Goal: Information Seeking & Learning: Learn about a topic

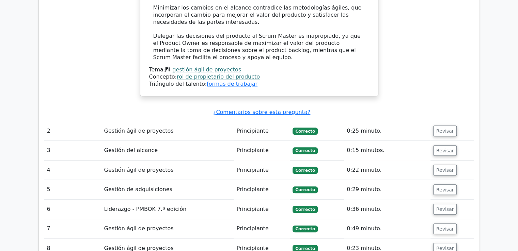
scroll to position [633, 0]
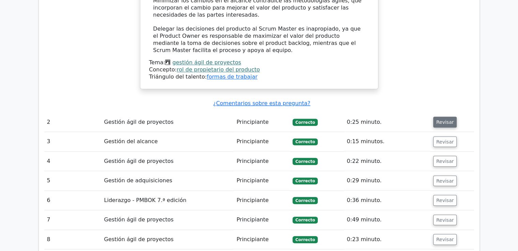
click at [440, 119] on font "Revisar" at bounding box center [445, 121] width 18 height 5
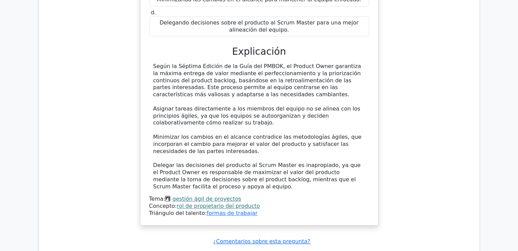
scroll to position [442, 0]
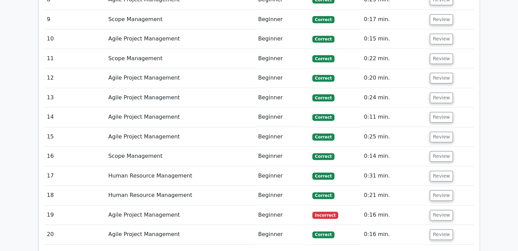
scroll to position [965, 0]
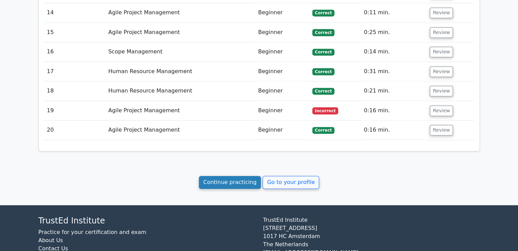
click at [210, 176] on link "Continue practicing" at bounding box center [230, 182] width 62 height 13
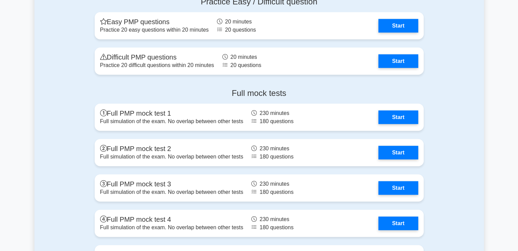
scroll to position [1784, 0]
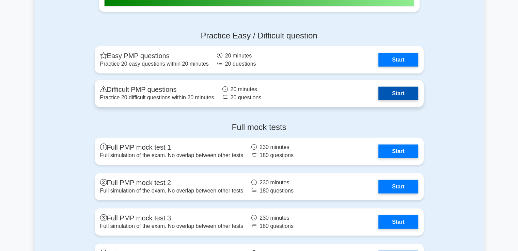
click at [400, 92] on link "Start" at bounding box center [397, 94] width 39 height 14
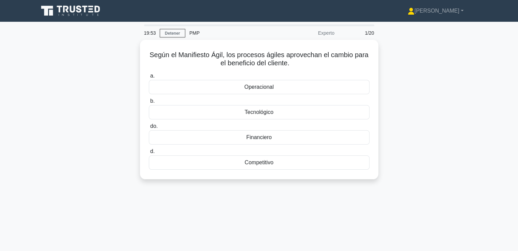
click at [424, 122] on div "Según el Manifiesto Ágil, los procesos ágiles aprovechan el cambio para el bene…" at bounding box center [258, 114] width 449 height 148
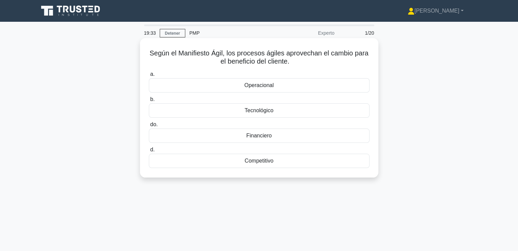
click at [309, 84] on div "Operacional" at bounding box center [259, 85] width 221 height 14
click at [149, 77] on input "a. Operacional" at bounding box center [149, 74] width 0 height 4
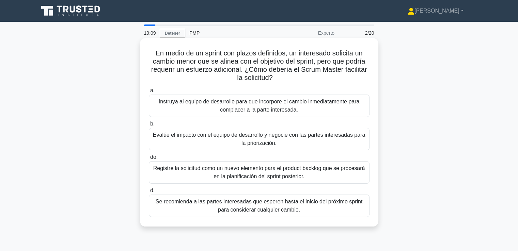
click at [343, 138] on font "Evalúe el impacto con el equipo de desarrollo y negocie con las partes interesa…" at bounding box center [259, 139] width 212 height 14
click at [149, 126] on input "b. Evalúe el impacto con el equipo de desarrollo y negocie con las partes inter…" at bounding box center [149, 124] width 0 height 4
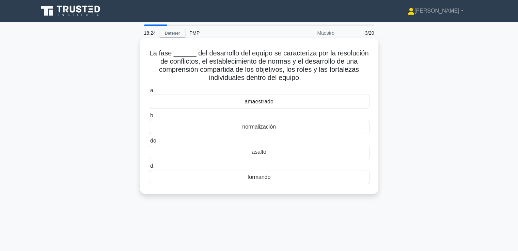
click at [337, 181] on div "formando" at bounding box center [259, 177] width 221 height 14
click at [149, 168] on input "d. formando" at bounding box center [149, 166] width 0 height 4
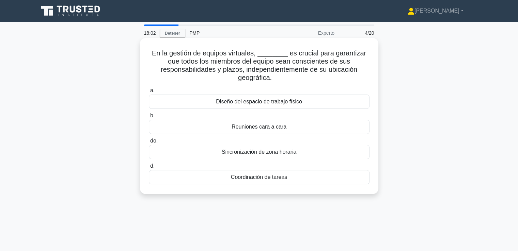
click at [297, 176] on div "Coordinación de tareas" at bounding box center [259, 177] width 221 height 14
click at [149, 168] on input "d. Coordinación de tareas" at bounding box center [149, 166] width 0 height 4
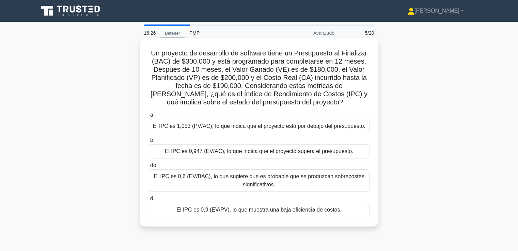
click at [305, 129] on font "El IPC es 1,053 (PV/AC), lo que indica que el proyecto está por debajo del pres…" at bounding box center [258, 126] width 212 height 6
click at [149, 117] on input "a. El IPC es 1,053 (PV/AC), lo que indica que el proyecto está por debajo del p…" at bounding box center [149, 115] width 0 height 4
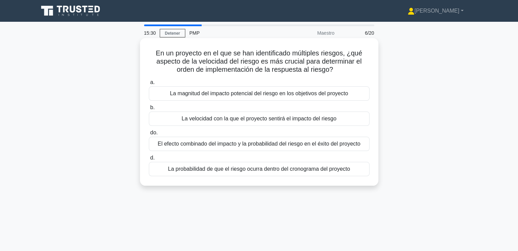
click at [307, 173] on div "La probabilidad de que el riesgo ocurra dentro del cronograma del proyecto" at bounding box center [259, 169] width 221 height 14
click at [149, 160] on input "d. La probabilidad de que el riesgo ocurra dentro del cronograma del proyecto" at bounding box center [149, 158] width 0 height 4
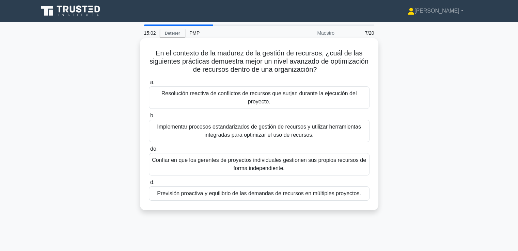
click at [346, 162] on font "Confiar en que los gerentes de proyectos individuales gestionen sus propios rec…" at bounding box center [259, 164] width 214 height 14
click at [149, 151] on input "do. Confiar en que los gerentes de proyectos individuales gestionen sus propios…" at bounding box center [149, 149] width 0 height 4
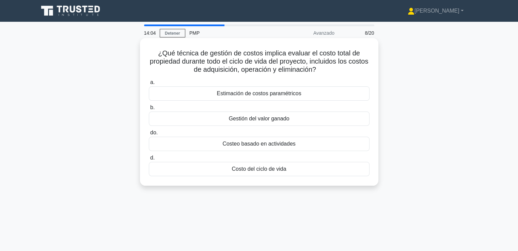
click at [265, 170] on font "Costo del ciclo de vida" at bounding box center [258, 169] width 54 height 6
click at [149, 160] on input "d. Costo del ciclo de vida" at bounding box center [149, 158] width 0 height 4
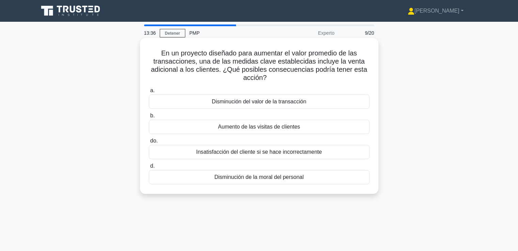
click at [339, 128] on div "Aumento de las visitas de clientes" at bounding box center [259, 127] width 221 height 14
click at [149, 118] on input "b. Aumento de las visitas de clientes" at bounding box center [149, 116] width 0 height 4
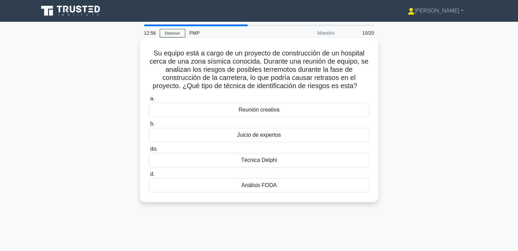
click at [285, 186] on div "Análisis FODA" at bounding box center [259, 185] width 221 height 14
click at [149, 177] on input "d. Análisis FODA" at bounding box center [149, 174] width 0 height 4
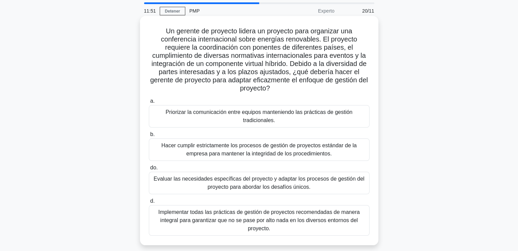
scroll to position [34, 0]
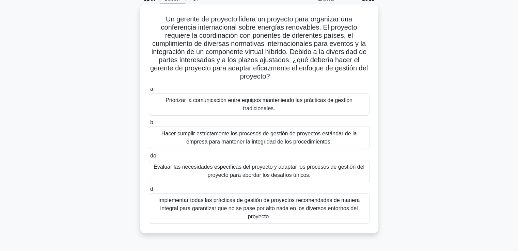
click at [266, 173] on font "Evaluar las necesidades específicas del proyecto y adaptar los procesos de gest…" at bounding box center [259, 171] width 211 height 14
click at [149, 158] on input "do. Evaluar las necesidades específicas del proyecto y adaptar los procesos de …" at bounding box center [149, 156] width 0 height 4
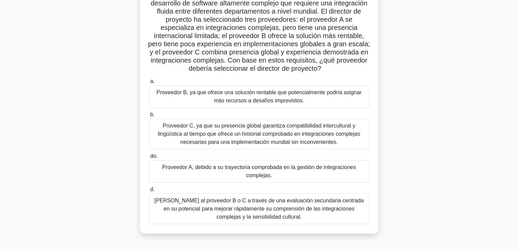
scroll to position [102, 0]
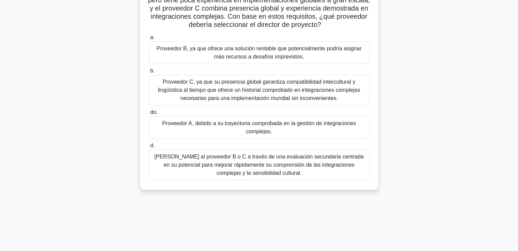
click at [243, 89] on font "Proveedor C, ya que su presencia global garantiza compatibilidad intercultural …" at bounding box center [259, 90] width 202 height 22
click at [149, 73] on input "b. Proveedor C, ya que su presencia global garantiza compatibilidad intercultur…" at bounding box center [149, 71] width 0 height 4
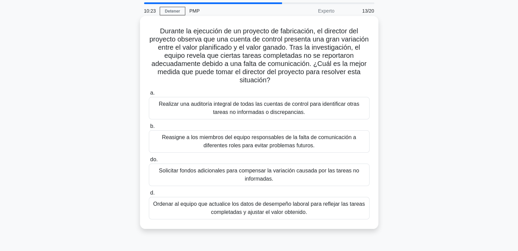
scroll to position [34, 0]
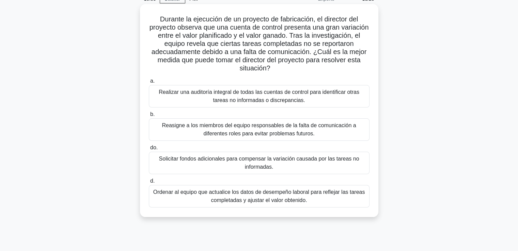
click at [308, 99] on font "Realizar una auditoría integral de todas las cuentas de control para identifica…" at bounding box center [259, 96] width 214 height 16
click at [149, 83] on input "a. Realizar una auditoría integral de todas las cuentas de control para identif…" at bounding box center [149, 81] width 0 height 4
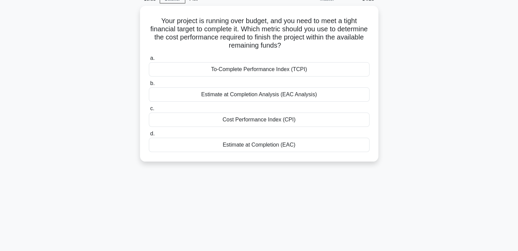
scroll to position [0, 0]
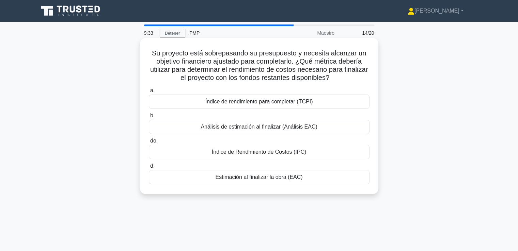
click at [310, 179] on div "Estimación al finalizar la obra (EAC)" at bounding box center [259, 177] width 221 height 14
click at [149, 168] on input "d. Estimación al finalizar la obra (EAC)" at bounding box center [149, 166] width 0 height 4
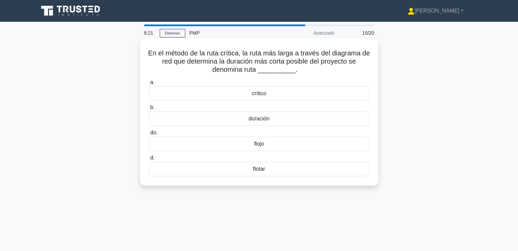
click at [306, 97] on div "crítico" at bounding box center [259, 93] width 221 height 14
click at [149, 85] on input "a. crítico" at bounding box center [149, 82] width 0 height 4
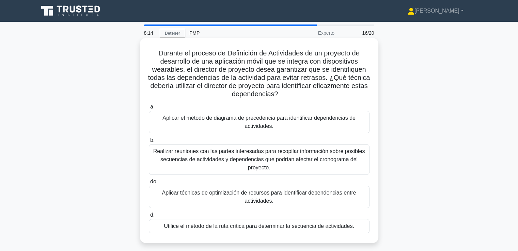
click at [240, 162] on font "Realizar reuniones con las partes interesadas para recopilar información sobre …" at bounding box center [259, 159] width 212 height 22
click at [149, 143] on input "b. Realizar reuniones con las partes interesadas para recopilar información sob…" at bounding box center [149, 140] width 0 height 4
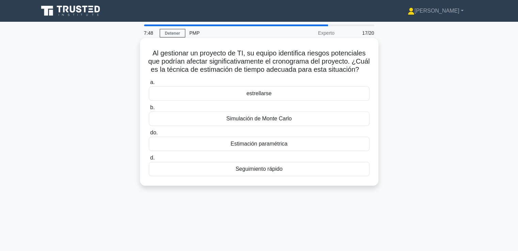
click at [264, 147] on font "Estimación paramétrica" at bounding box center [258, 144] width 57 height 6
click at [149, 135] on input "do. Estimación paramétrica" at bounding box center [149, 133] width 0 height 4
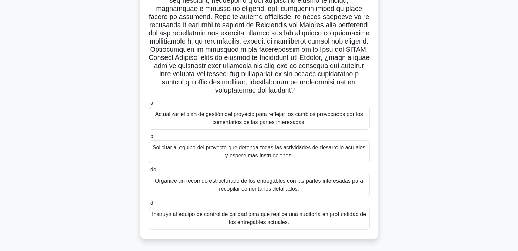
scroll to position [117, 0]
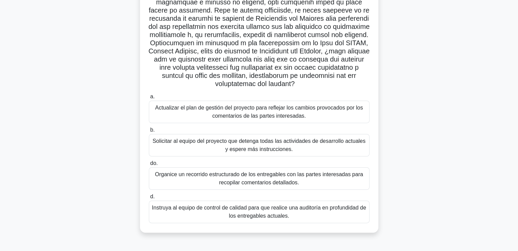
click at [315, 113] on font "Actualizar el plan de gestión del proyecto para reflejar los cambios provocados…" at bounding box center [259, 112] width 214 height 16
click at [149, 99] on input "a. Actualizar el plan de gestión del proyecto para reflejar los cambios provoca…" at bounding box center [149, 97] width 0 height 4
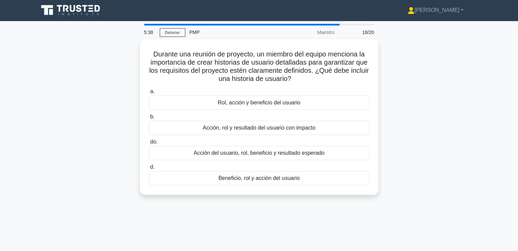
scroll to position [0, 0]
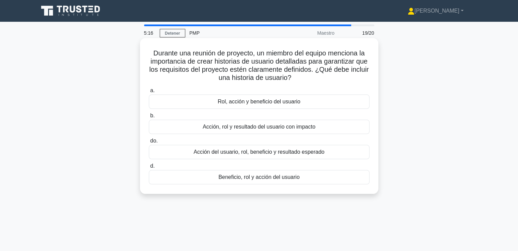
click at [304, 152] on font "Acción del usuario, rol, beneficio y resultado esperado" at bounding box center [258, 152] width 131 height 6
click at [149, 143] on input "do. Acción del usuario, rol, beneficio y resultado esperado" at bounding box center [149, 141] width 0 height 4
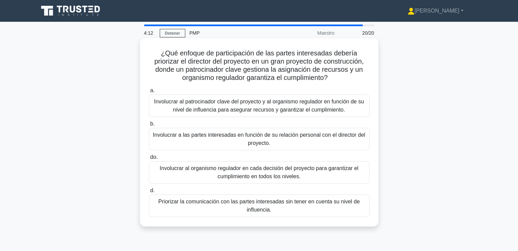
click at [281, 113] on font "Involucrar al patrocinador clave del proyecto y al organismo regulador en funci…" at bounding box center [259, 106] width 210 height 14
click at [149, 93] on input "a. Involucrar al patrocinador clave del proyecto y al organismo regulador en fu…" at bounding box center [149, 90] width 0 height 4
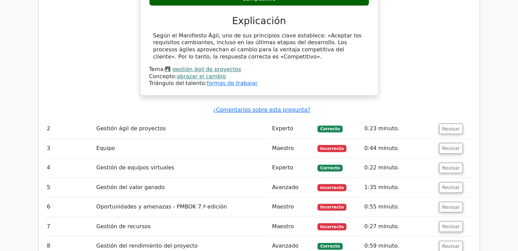
scroll to position [715, 0]
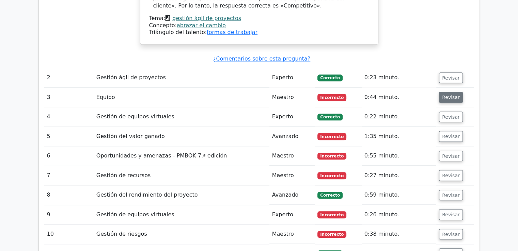
click at [449, 100] on button "Revisar" at bounding box center [451, 97] width 24 height 11
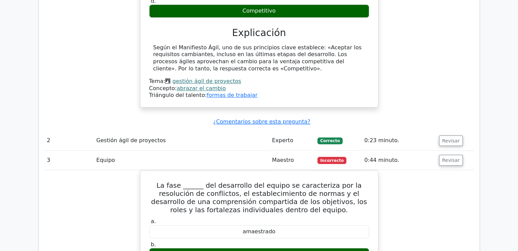
scroll to position [647, 0]
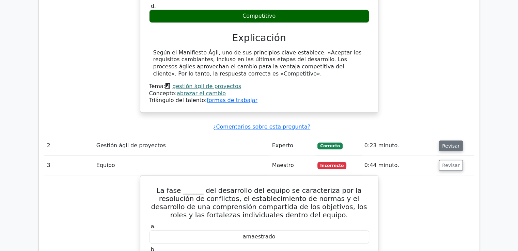
click at [449, 143] on font "Revisar" at bounding box center [451, 145] width 18 height 5
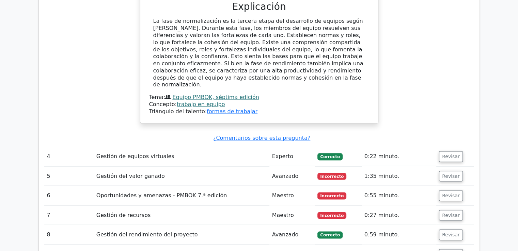
scroll to position [1361, 0]
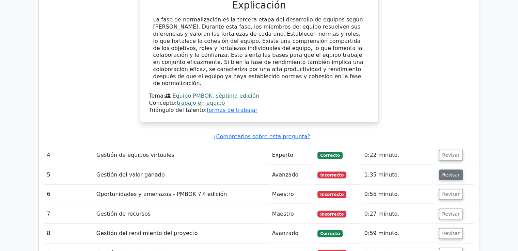
click at [451, 172] on font "Revisar" at bounding box center [451, 174] width 18 height 5
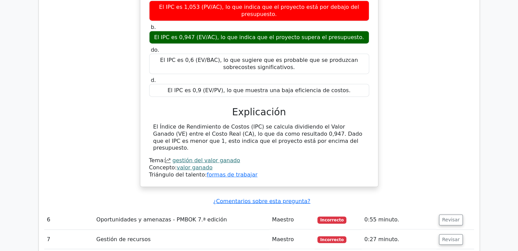
scroll to position [1668, 0]
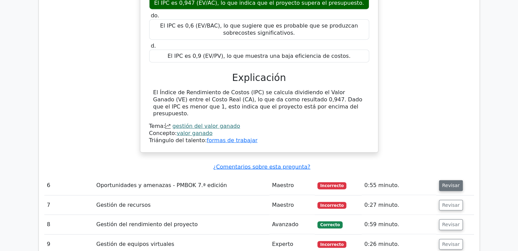
click at [444, 180] on button "Revisar" at bounding box center [451, 185] width 24 height 11
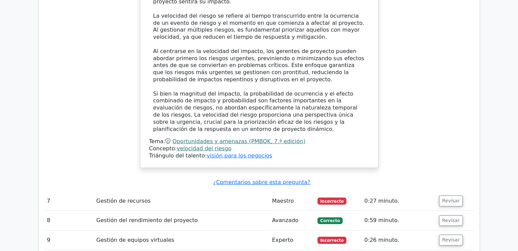
scroll to position [2110, 0]
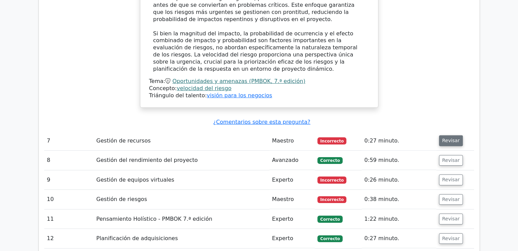
click at [452, 138] on font "Revisar" at bounding box center [451, 140] width 18 height 5
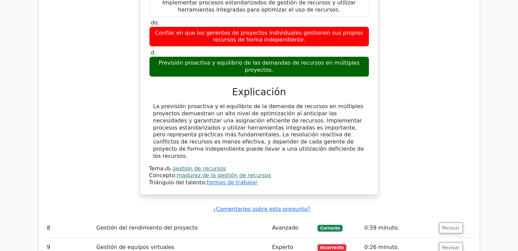
scroll to position [2349, 0]
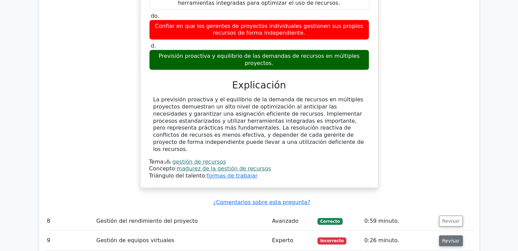
click at [440, 236] on button "Revisar" at bounding box center [451, 241] width 24 height 11
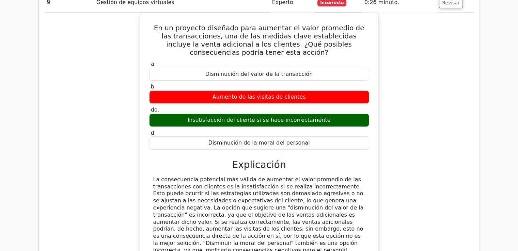
scroll to position [2689, 0]
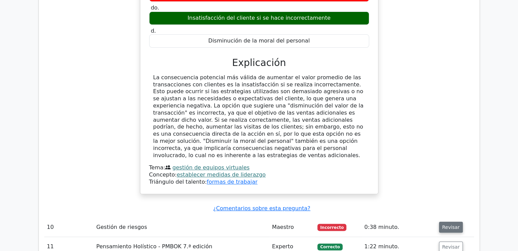
click at [447, 222] on button "Revisar" at bounding box center [451, 227] width 24 height 11
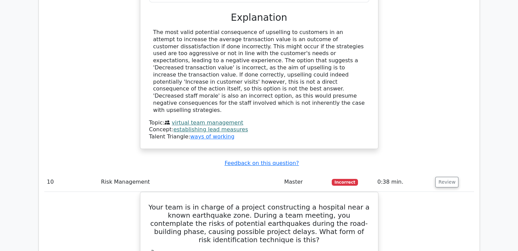
scroll to position [2688, 0]
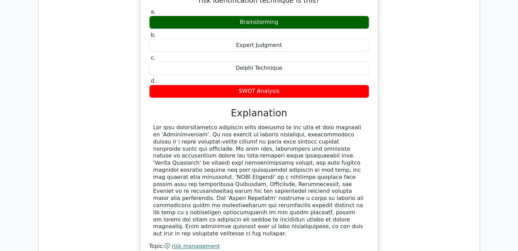
scroll to position [2994, 0]
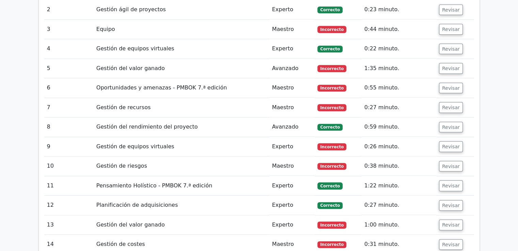
scroll to position [749, 0]
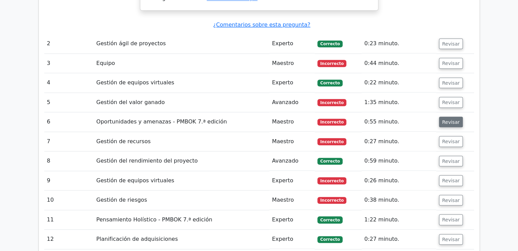
click at [442, 122] on font "Revisar" at bounding box center [451, 121] width 18 height 5
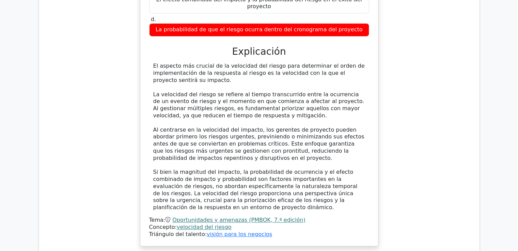
scroll to position [1123, 0]
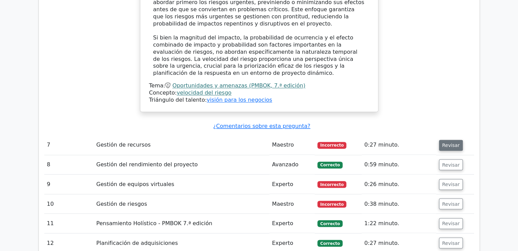
click at [449, 143] on font "Revisar" at bounding box center [451, 145] width 18 height 5
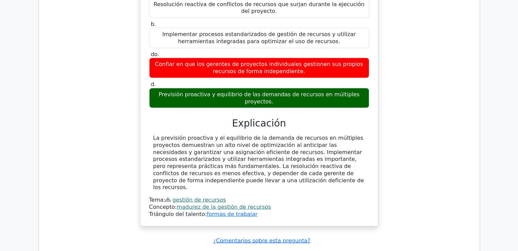
scroll to position [1464, 0]
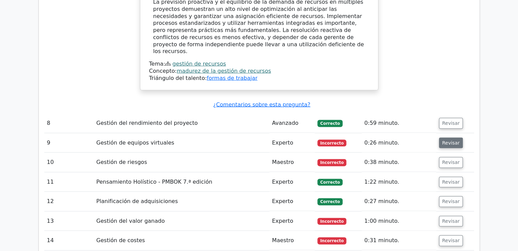
click at [450, 140] on font "Revisar" at bounding box center [451, 142] width 18 height 5
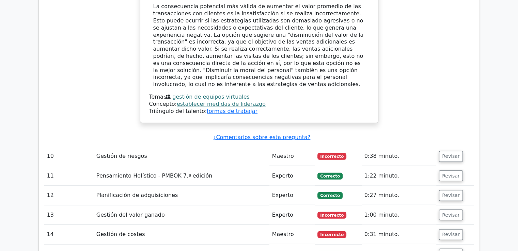
scroll to position [1838, 0]
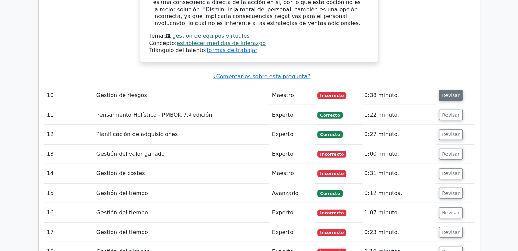
click at [448, 93] on font "Revisar" at bounding box center [451, 95] width 18 height 5
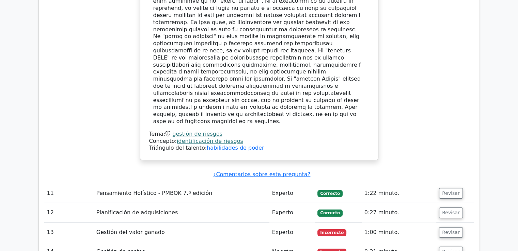
scroll to position [2144, 0]
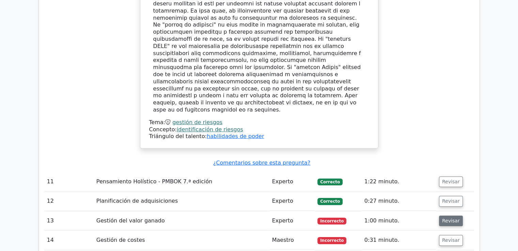
click at [445, 218] on font "Revisar" at bounding box center [451, 220] width 18 height 5
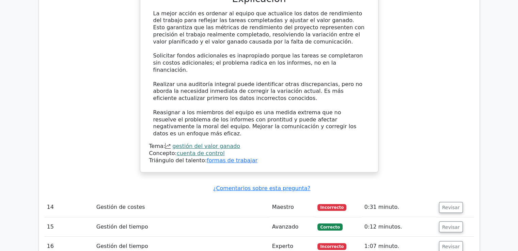
scroll to position [2621, 0]
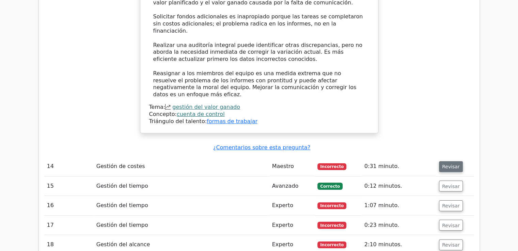
click at [447, 164] on font "Revisar" at bounding box center [451, 166] width 18 height 5
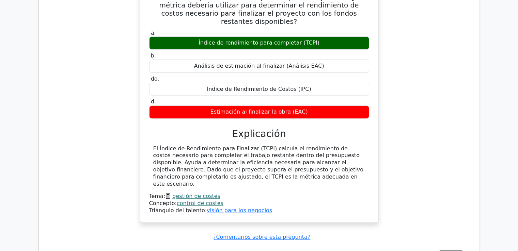
scroll to position [2825, 0]
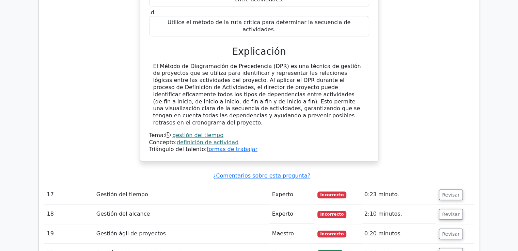
scroll to position [3302, 0]
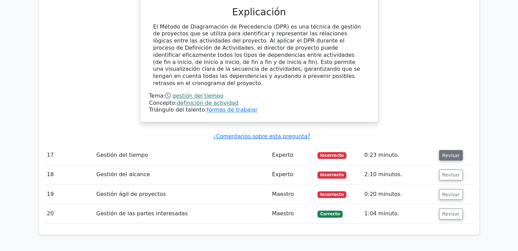
click at [453, 152] on font "Revisar" at bounding box center [451, 154] width 18 height 5
